Goal: Information Seeking & Learning: Learn about a topic

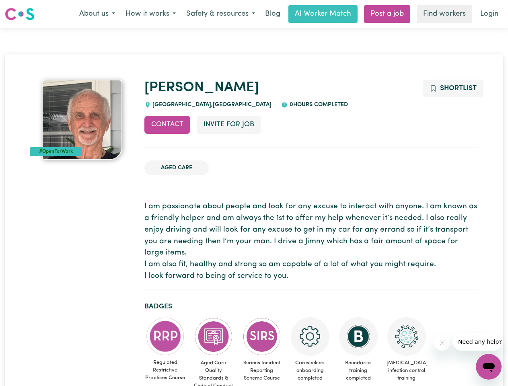
click at [97, 14] on button "About us" at bounding box center [97, 14] width 46 height 17
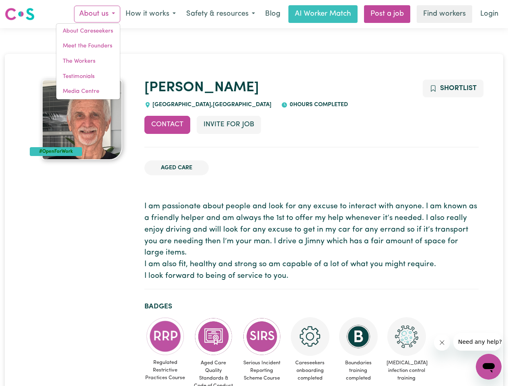
click at [150, 14] on button "How it works" at bounding box center [150, 14] width 61 height 17
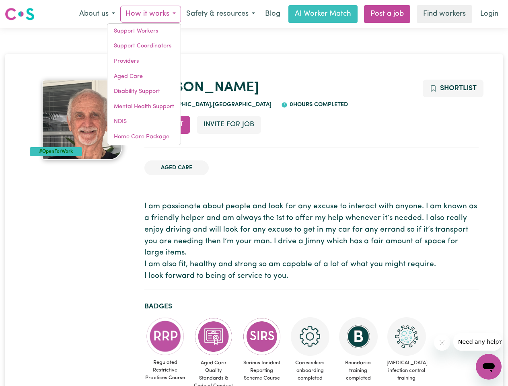
click at [220, 14] on button "Safety & resources" at bounding box center [220, 14] width 79 height 17
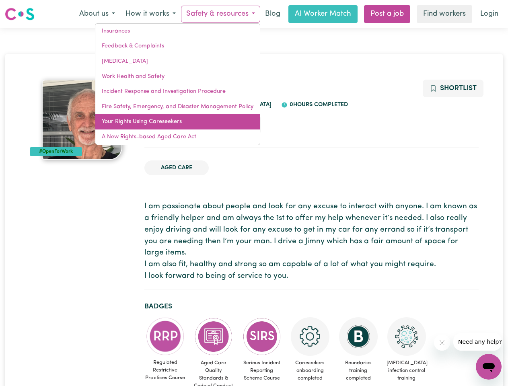
click at [167, 125] on link "Your Rights Using Careseekers" at bounding box center [177, 121] width 165 height 15
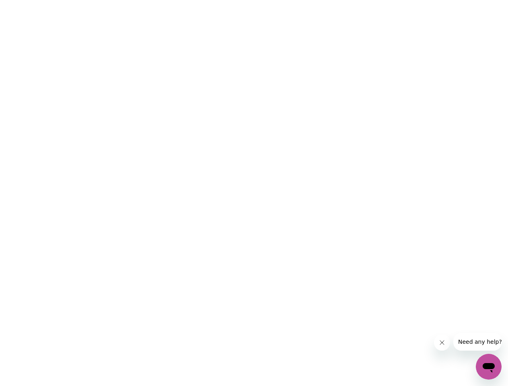
click at [229, 0] on html at bounding box center [254, 0] width 508 height 0
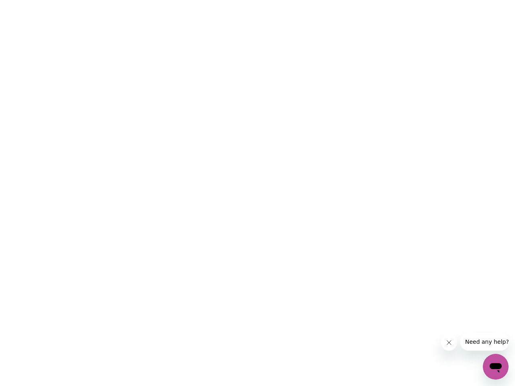
click at [453, 0] on html at bounding box center [257, 0] width 515 height 0
click at [165, 0] on html at bounding box center [257, 0] width 515 height 0
click at [214, 0] on html at bounding box center [257, 0] width 515 height 0
